Goal: Find specific page/section: Find specific page/section

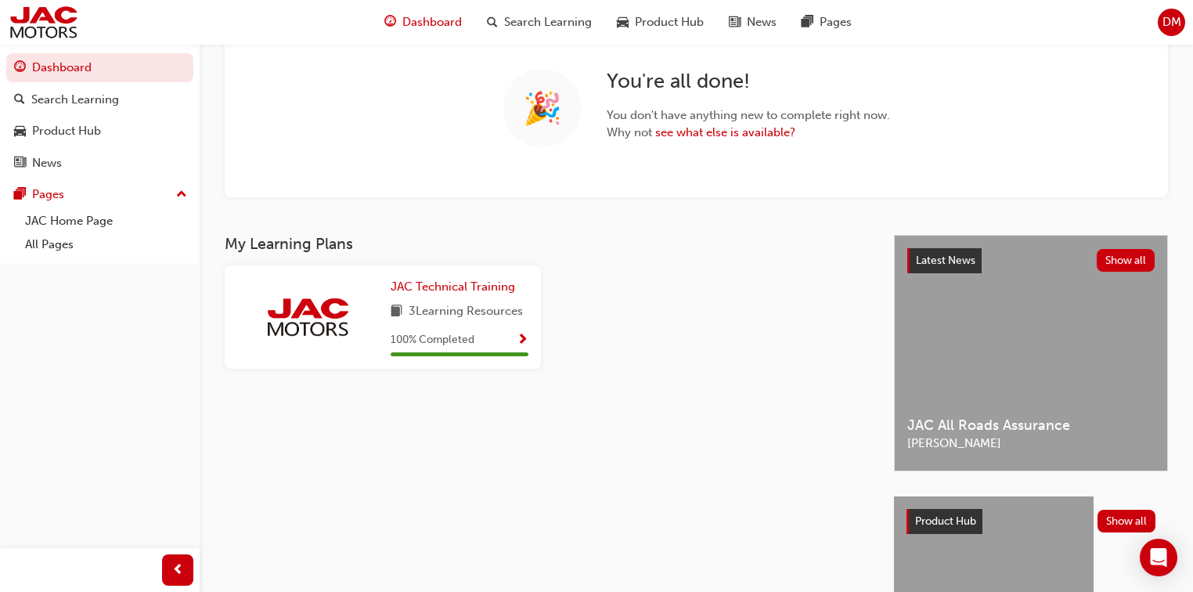
scroll to position [125, 0]
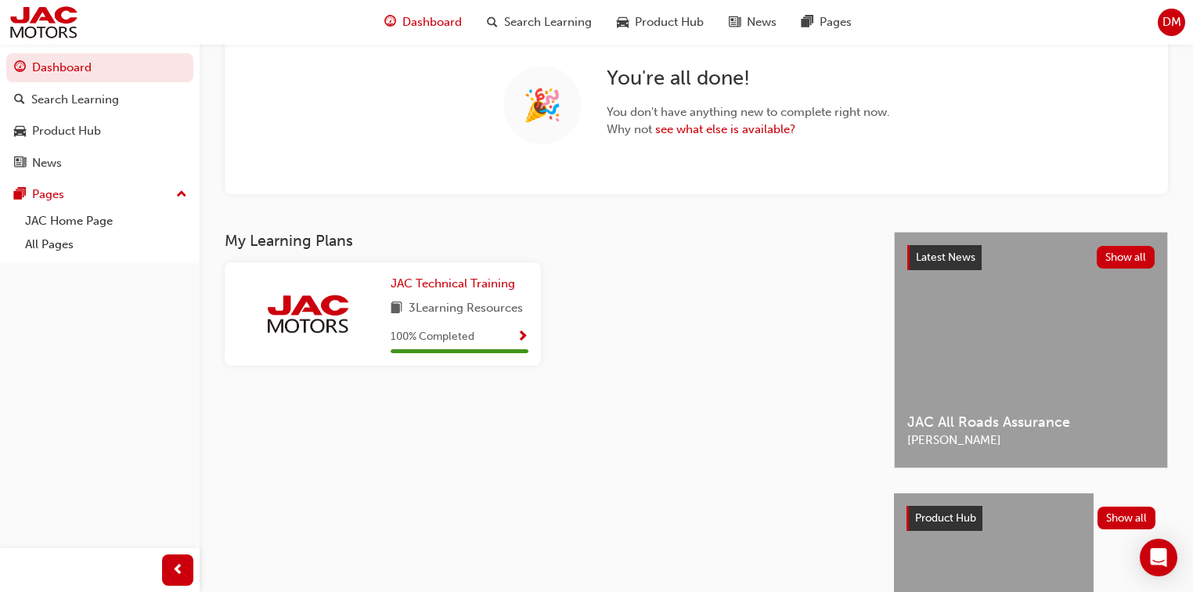
click at [948, 330] on div "Latest News Show all JAC All Roads Assurance [PERSON_NAME]" at bounding box center [1031, 349] width 272 height 235
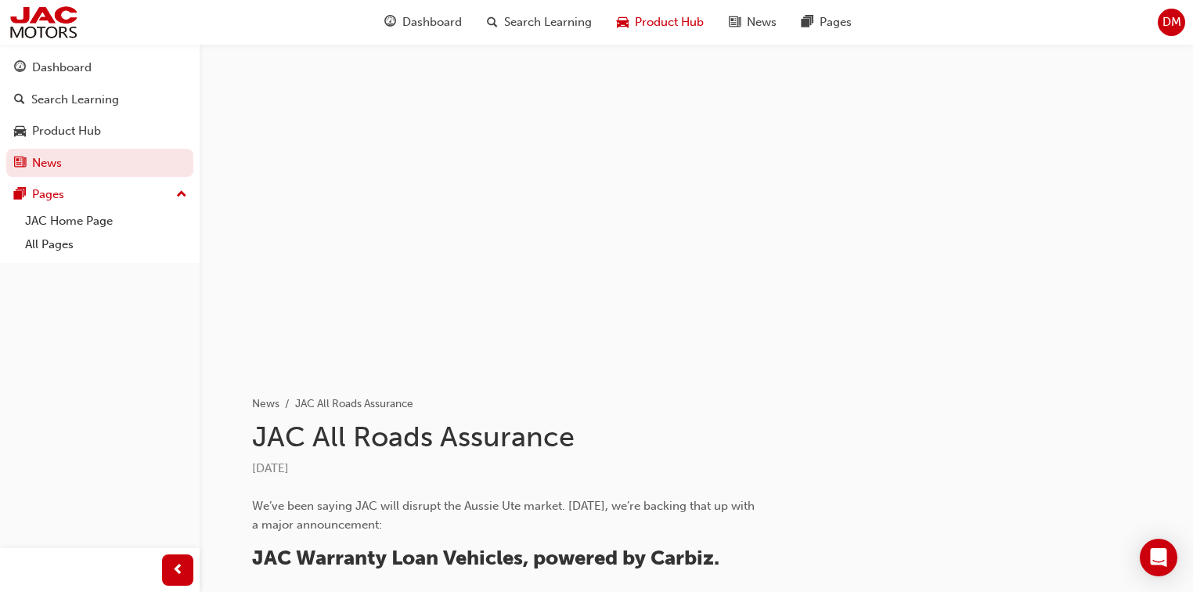
click at [647, 18] on span "Product Hub" at bounding box center [669, 22] width 69 height 18
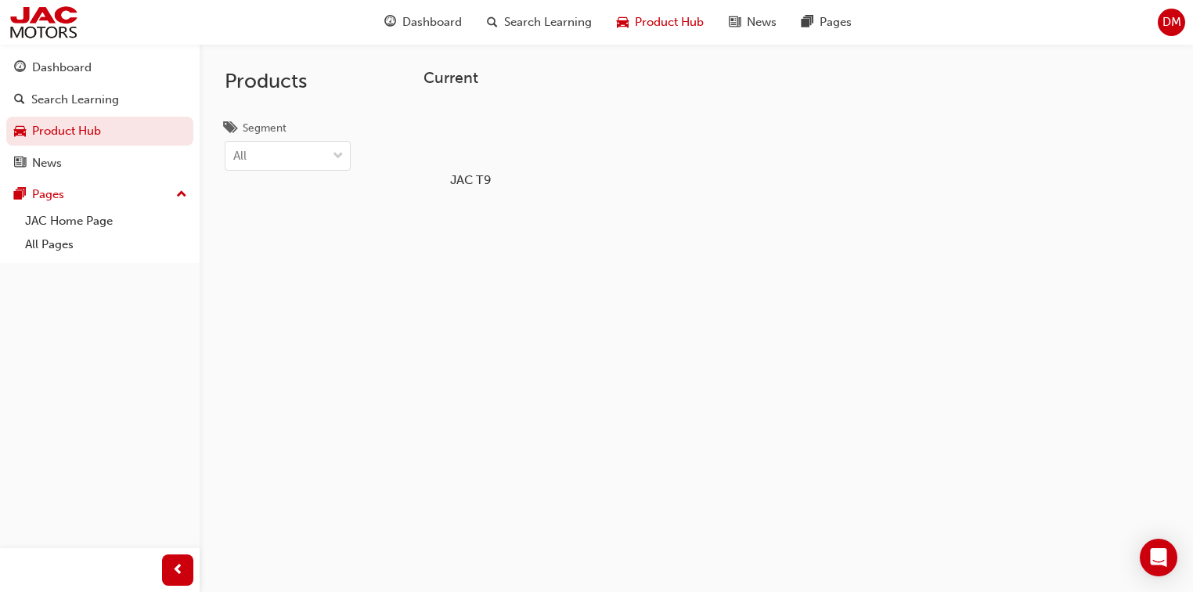
click at [484, 182] on h5 "JAC T9" at bounding box center [470, 179] width 87 height 15
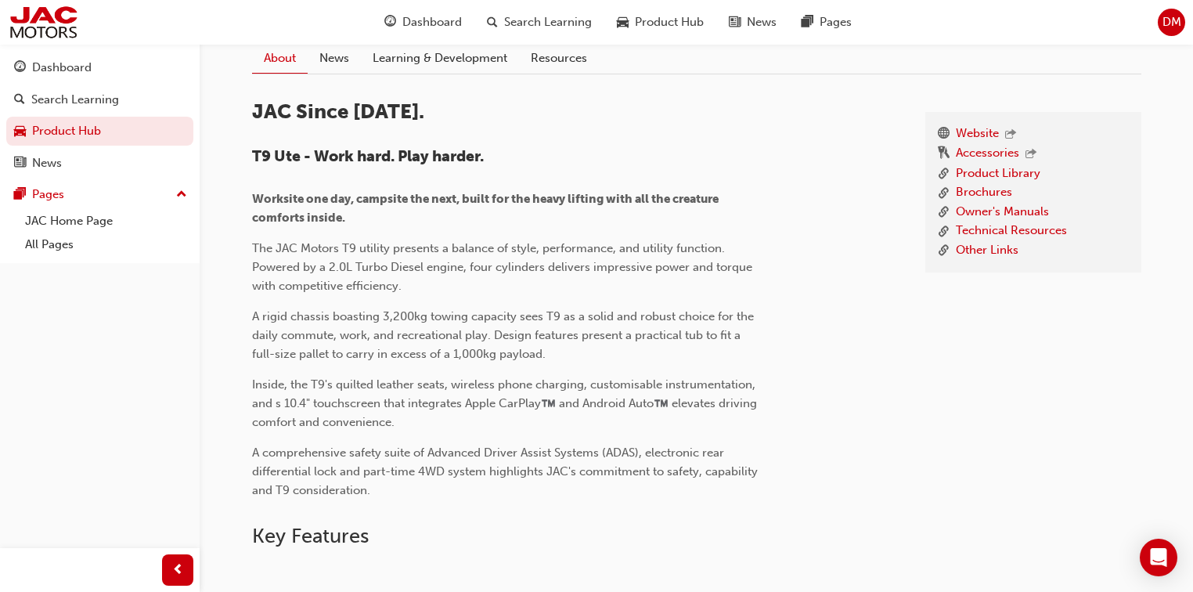
scroll to position [438, 0]
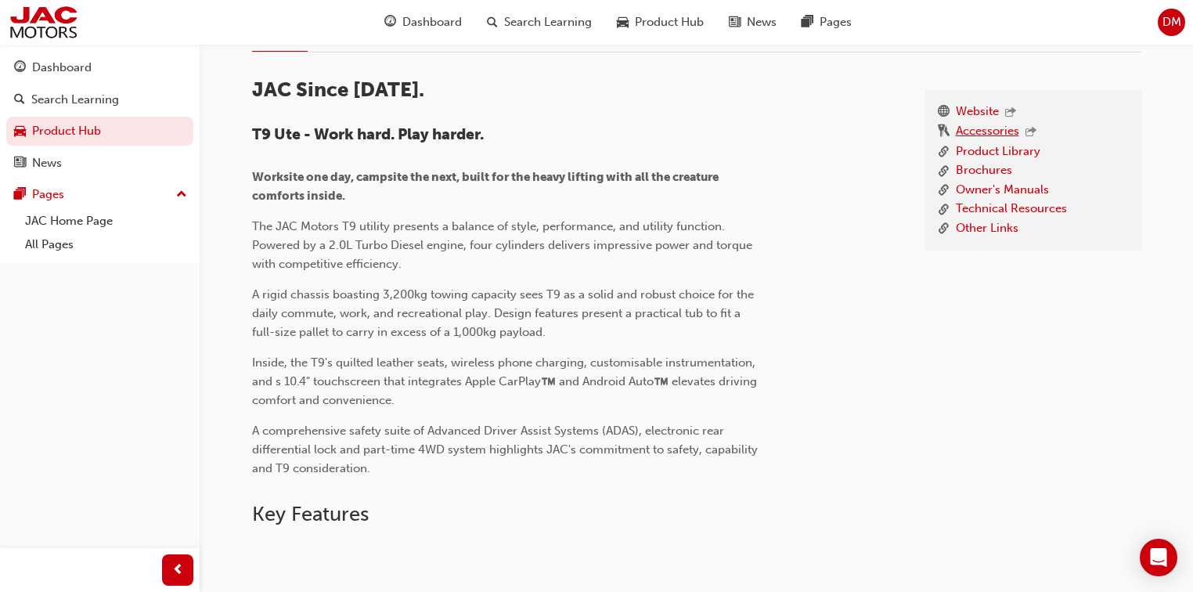
click at [1007, 131] on link "Accessories" at bounding box center [987, 132] width 63 height 20
